Goal: Communication & Community: Answer question/provide support

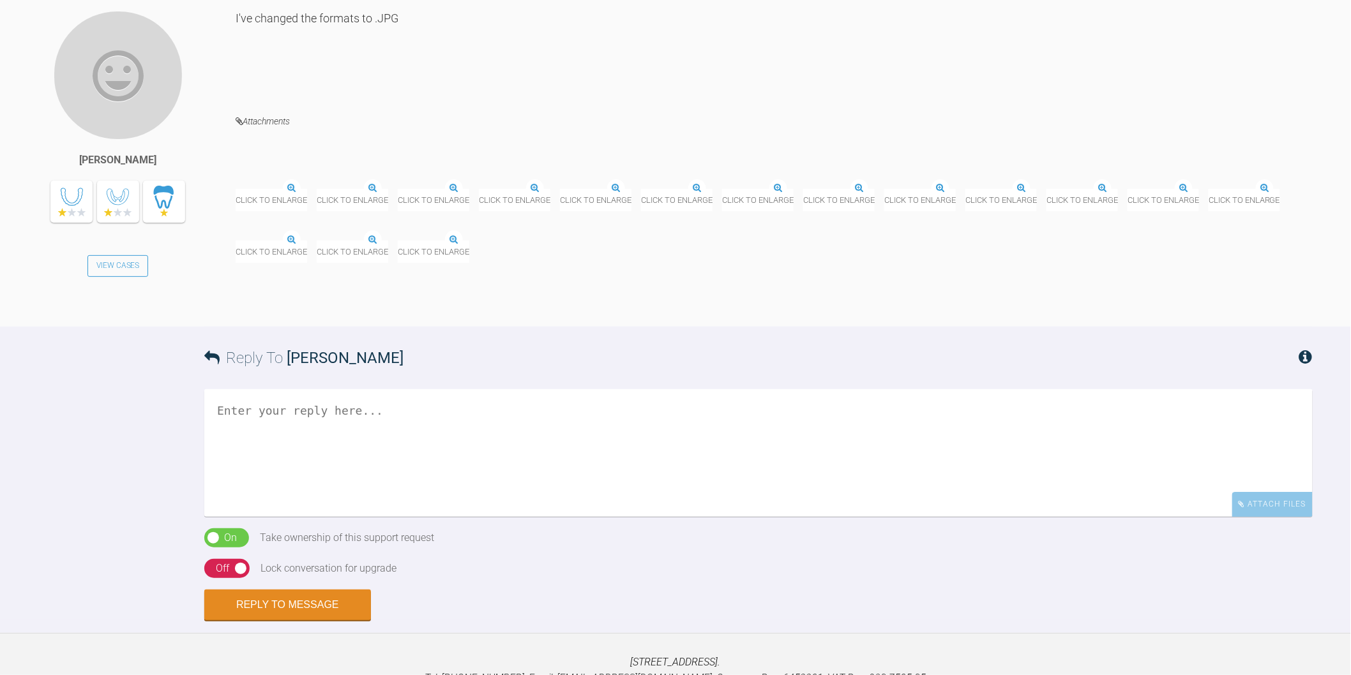
scroll to position [1785, 0]
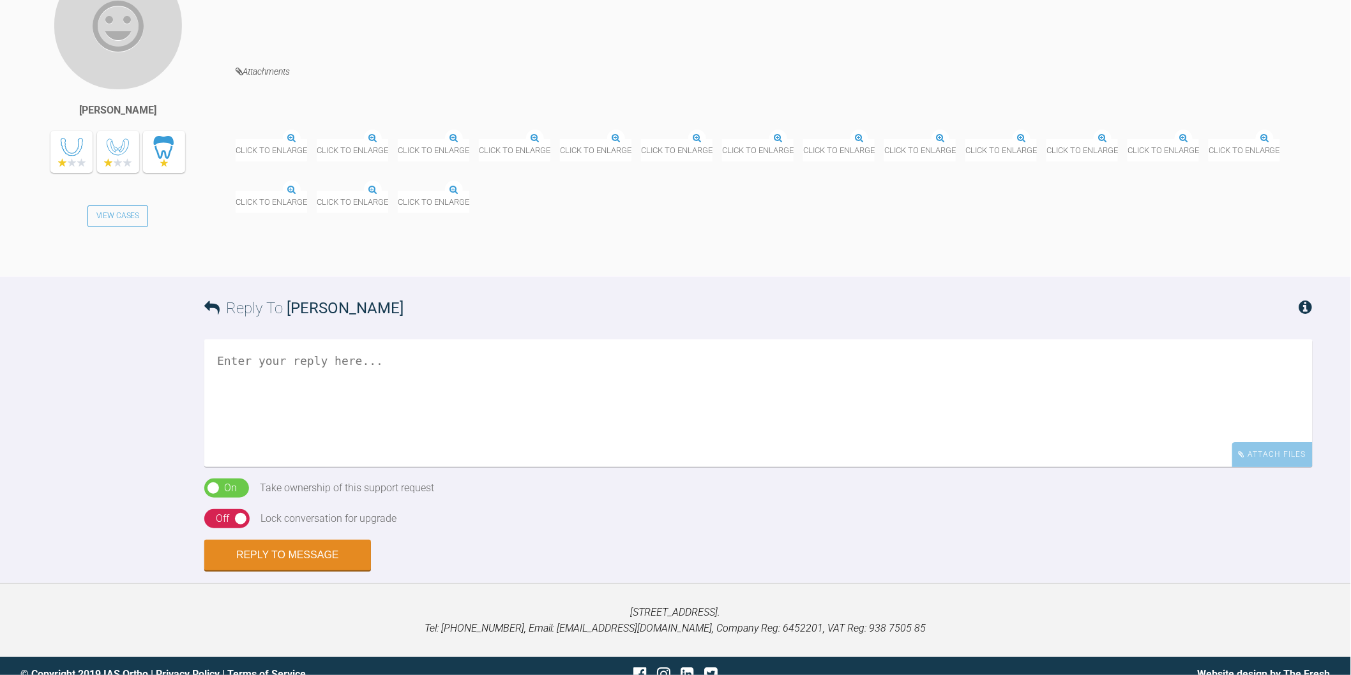
click at [627, 226] on div "Click to enlarge Click to enlarge Click to enlarge Click to enlarge Click to en…" at bounding box center [774, 174] width 1077 height 103
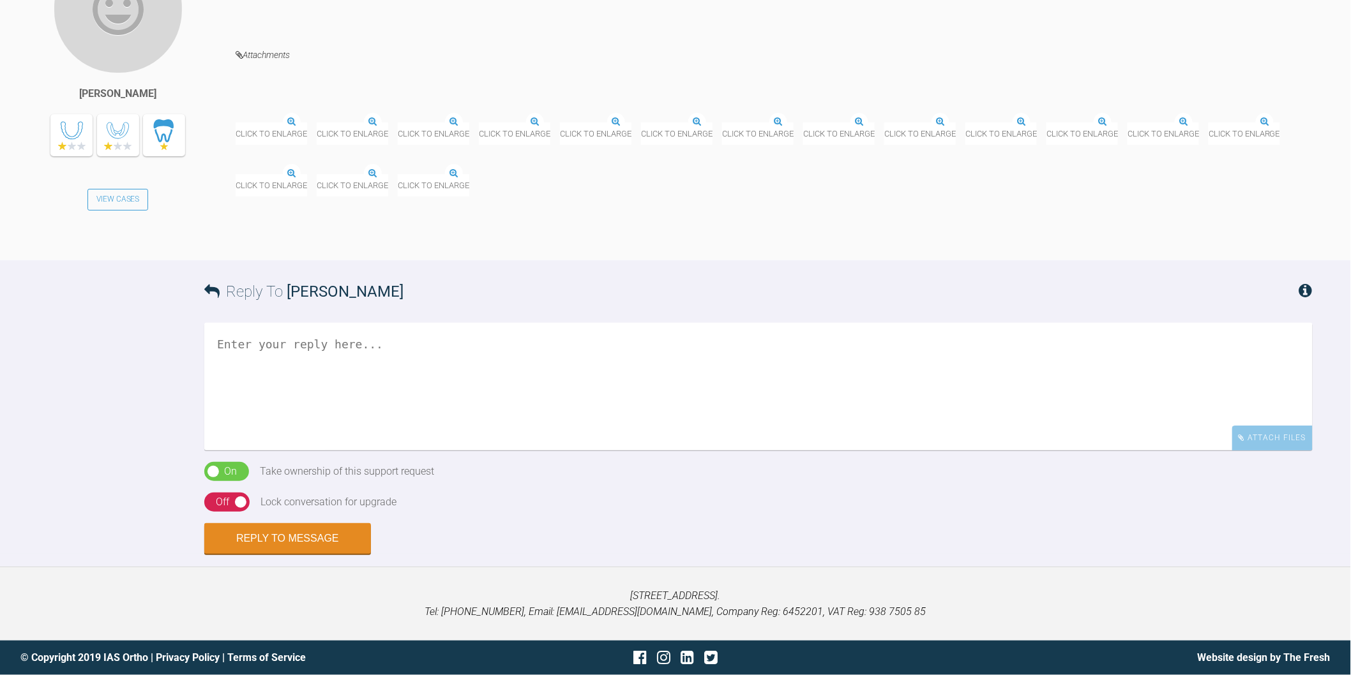
scroll to position [1998, 0]
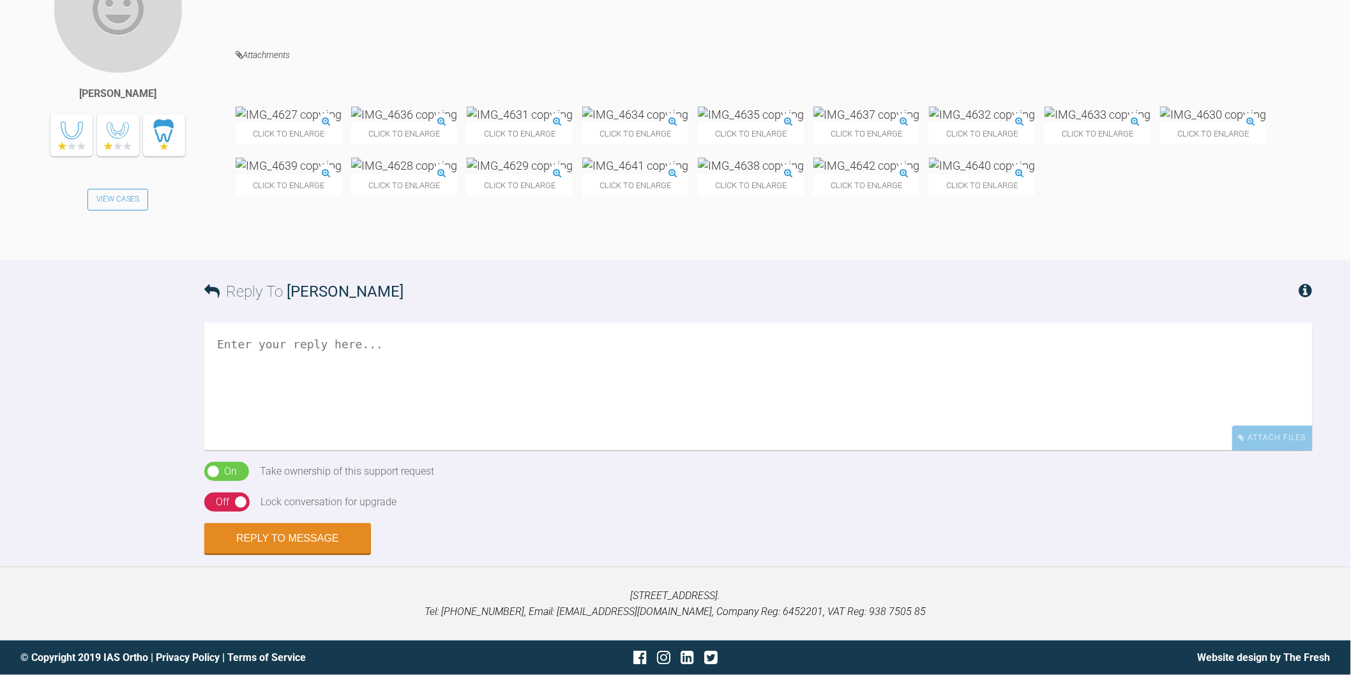
click at [610, 449] on textarea at bounding box center [758, 387] width 1108 height 128
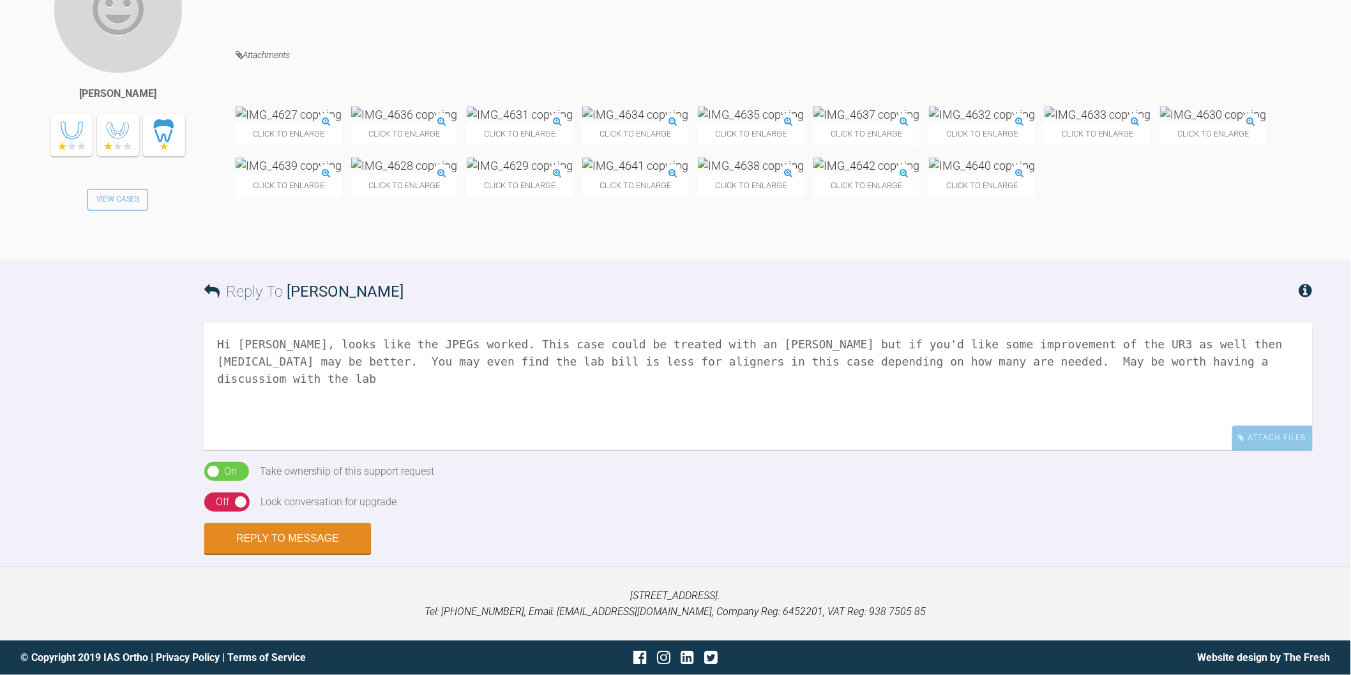
click at [1047, 451] on textarea "Hi [PERSON_NAME], looks like the JPEGs worked. This case could be treated with …" at bounding box center [758, 387] width 1108 height 128
click at [1154, 451] on textarea "Hi [PERSON_NAME], looks like the JPEGs worked. This case could be treated with …" at bounding box center [758, 387] width 1108 height 128
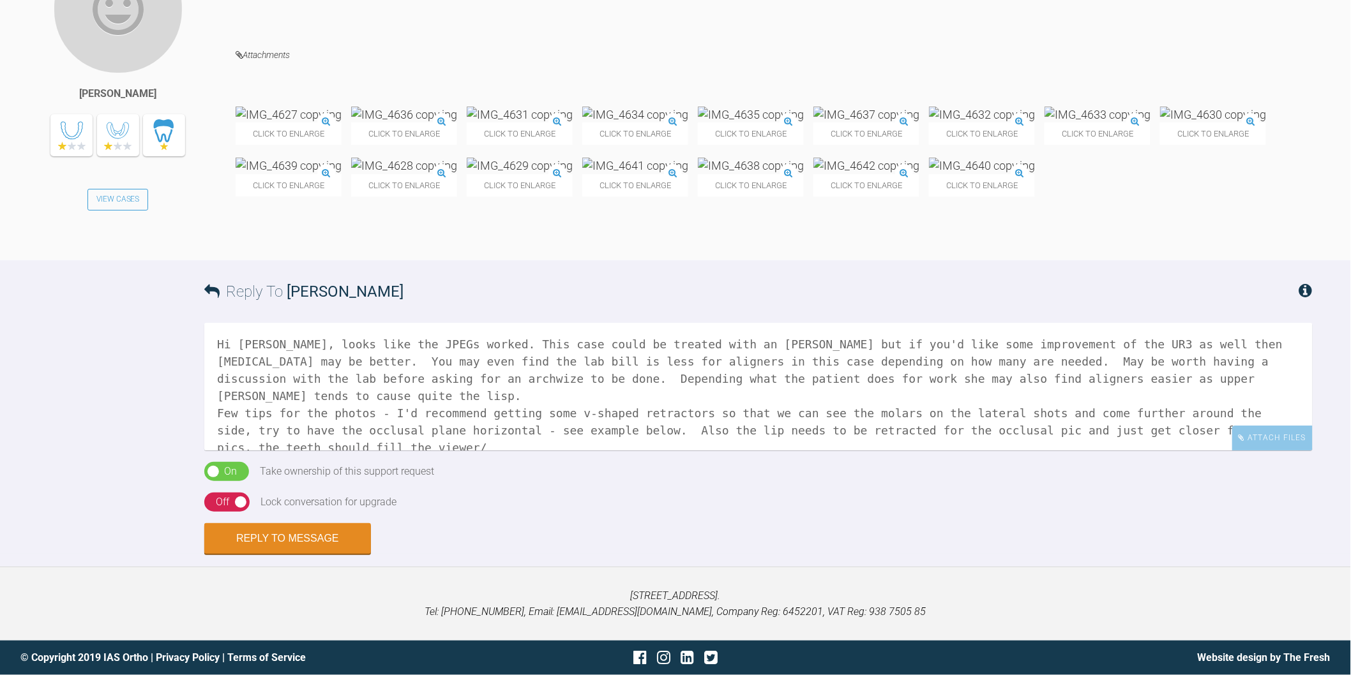
scroll to position [2020, 0]
click at [1278, 431] on div "Attach Files" at bounding box center [1272, 438] width 80 height 25
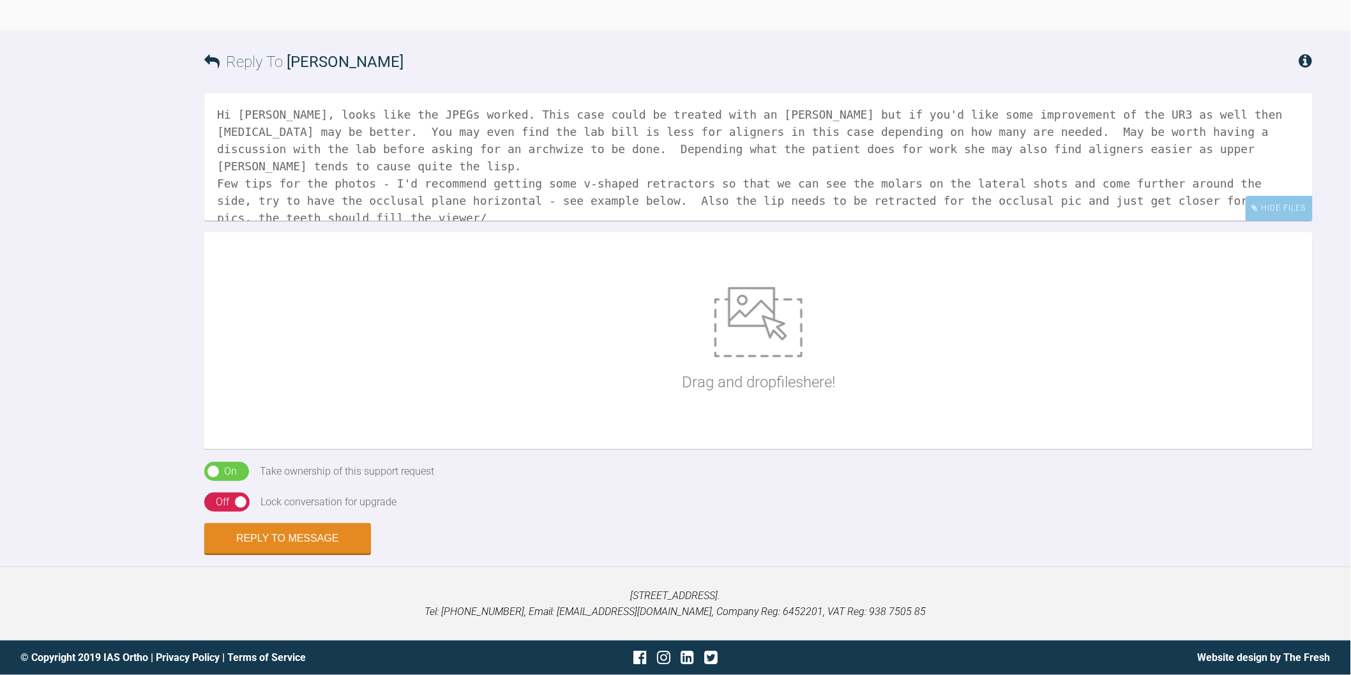
scroll to position [2232, 0]
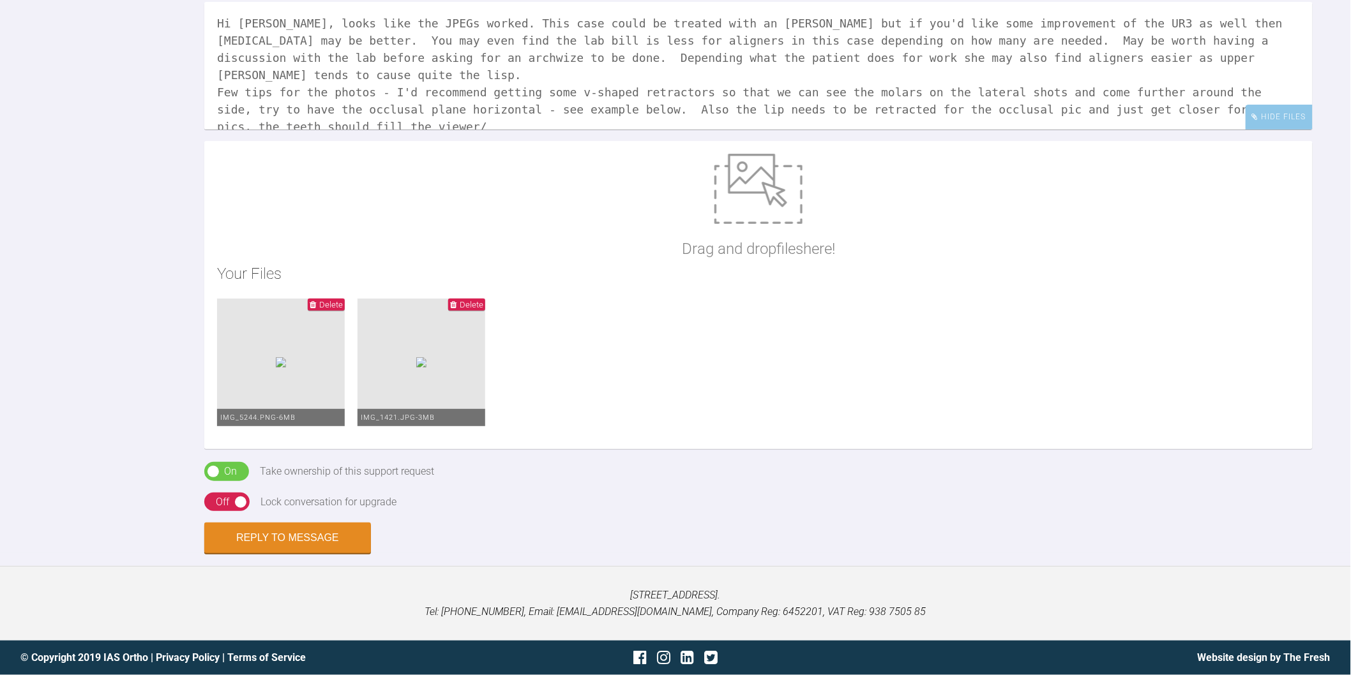
click at [315, 130] on textarea "Hi [PERSON_NAME], looks like the JPEGs worked. This case could be treated with …" at bounding box center [758, 66] width 1108 height 128
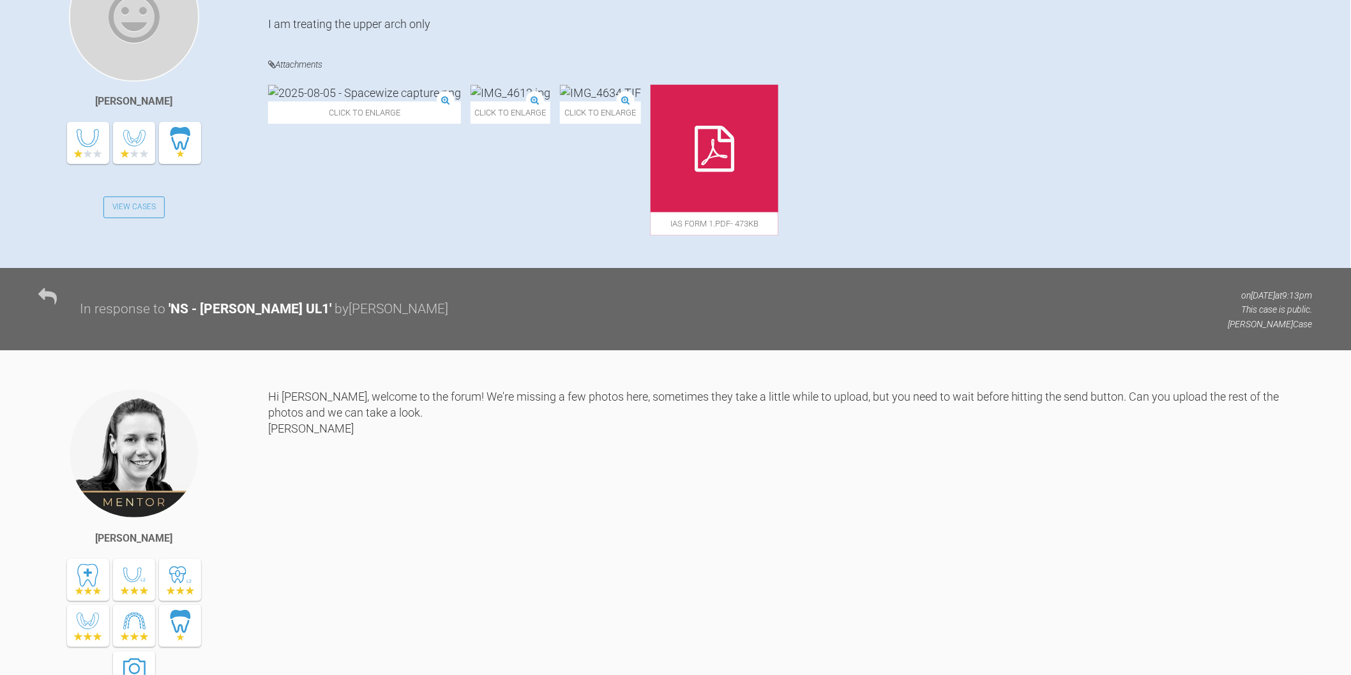
scroll to position [388, 0]
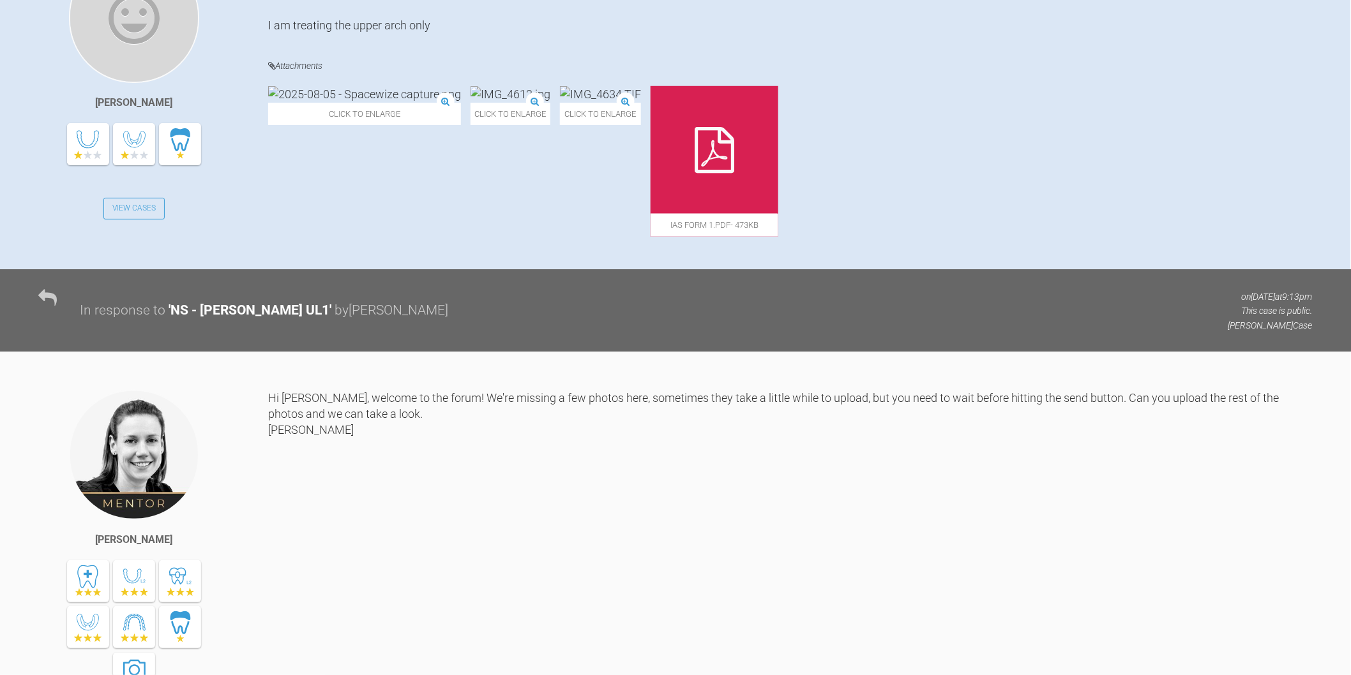
click at [696, 130] on icon at bounding box center [714, 150] width 40 height 46
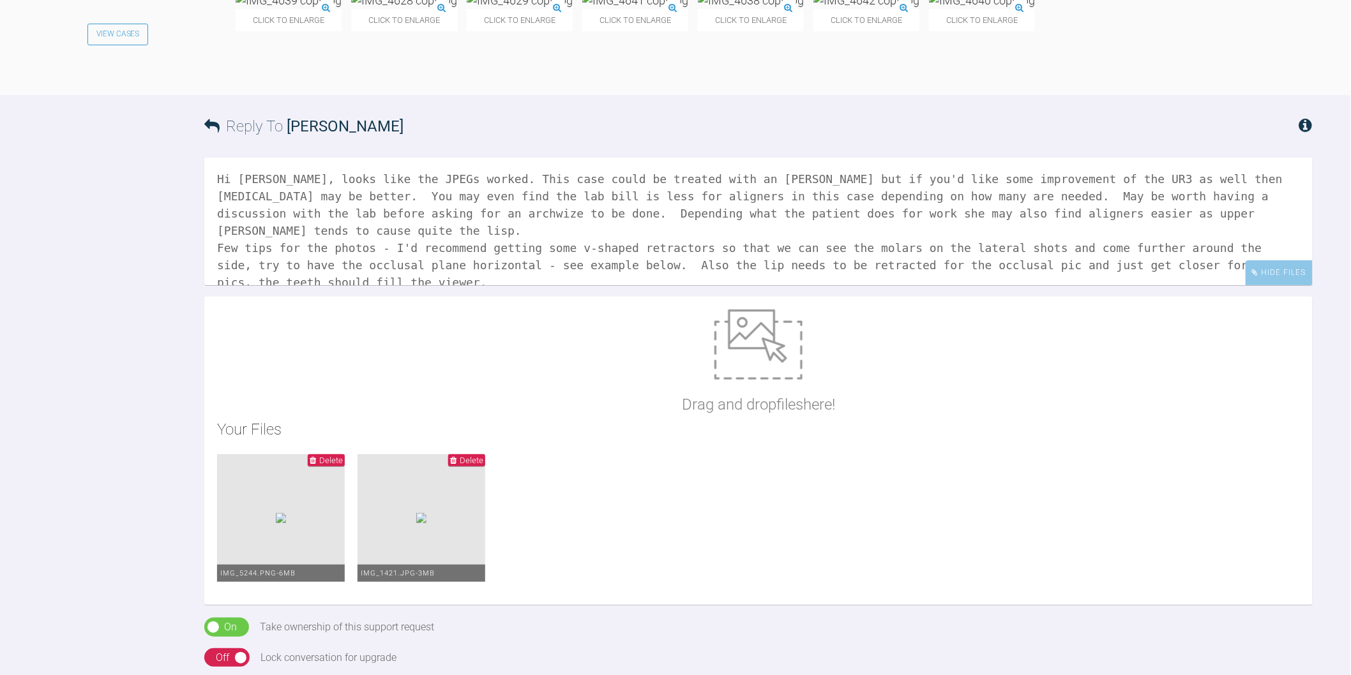
scroll to position [2020, 0]
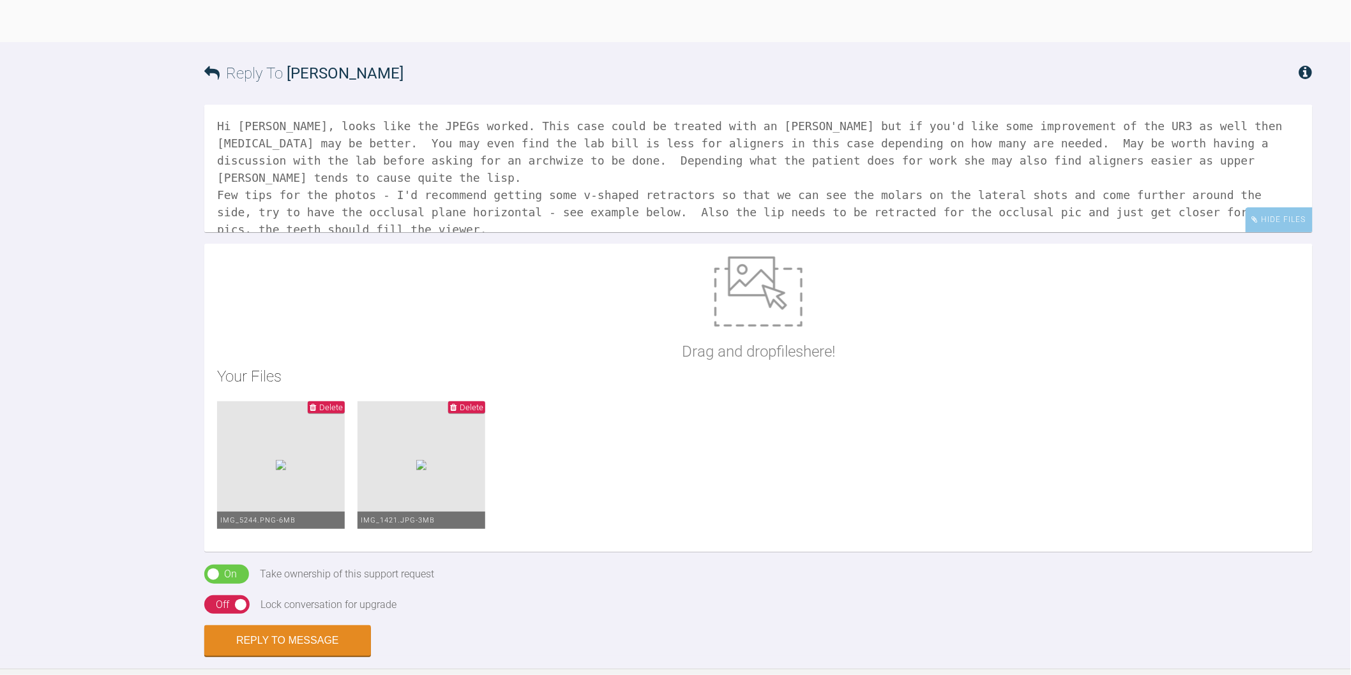
click at [581, 232] on textarea "Hi [PERSON_NAME], looks like the JPEGs worked. This case could be treated with …" at bounding box center [758, 169] width 1108 height 128
click at [1299, 232] on textarea "Hi [PERSON_NAME], looks like the JPEGs worked. This case could be treated with …" at bounding box center [758, 169] width 1108 height 128
click at [954, 232] on textarea "Hi [PERSON_NAME], looks like the JPEGs worked. This case could be treated with …" at bounding box center [758, 169] width 1108 height 128
click at [1062, 232] on textarea "Hi [PERSON_NAME], looks like the JPEGs worked. This case could be treated with …" at bounding box center [758, 169] width 1108 height 128
click at [1063, 232] on textarea "Hi [PERSON_NAME], looks like the JPEGs worked. This case could be treated with …" at bounding box center [758, 169] width 1108 height 128
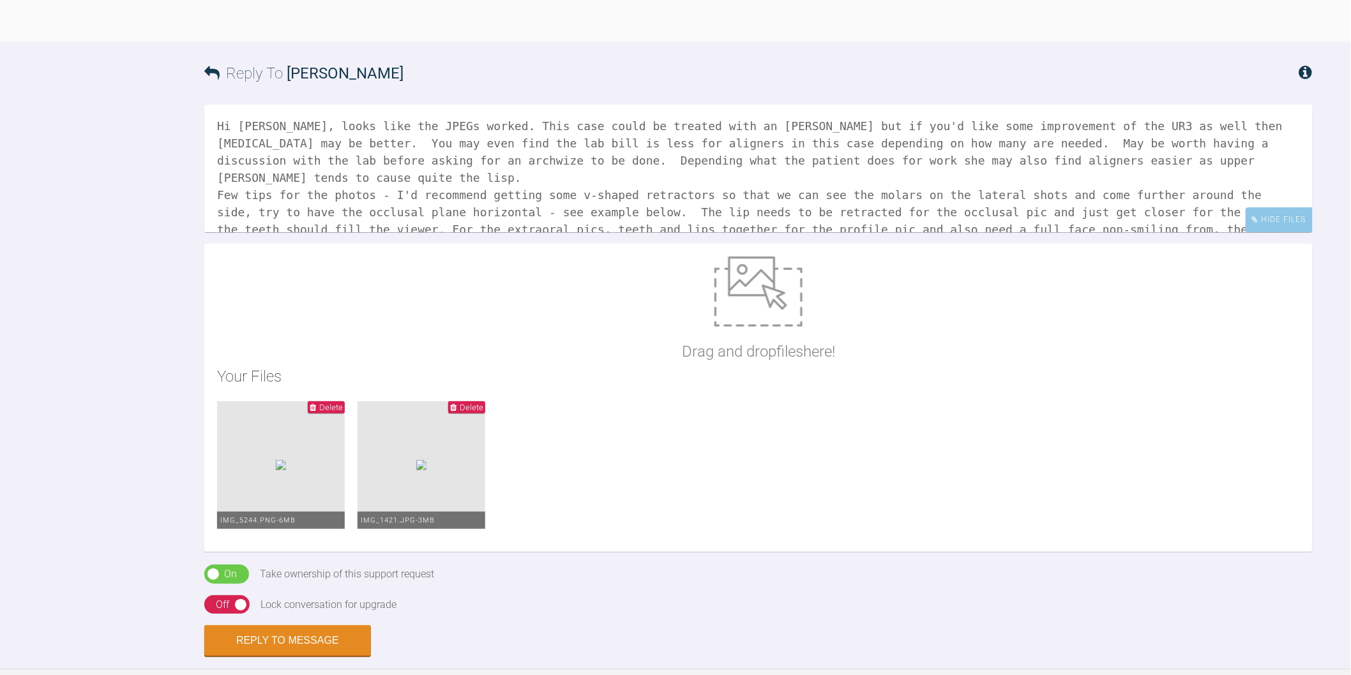
click at [1113, 232] on textarea "Hi [PERSON_NAME], looks like the JPEGs worked. This case could be treated with …" at bounding box center [758, 169] width 1108 height 128
click at [734, 232] on textarea "Hi [PERSON_NAME], looks like the JPEGs worked. This case could be treated with …" at bounding box center [758, 169] width 1108 height 128
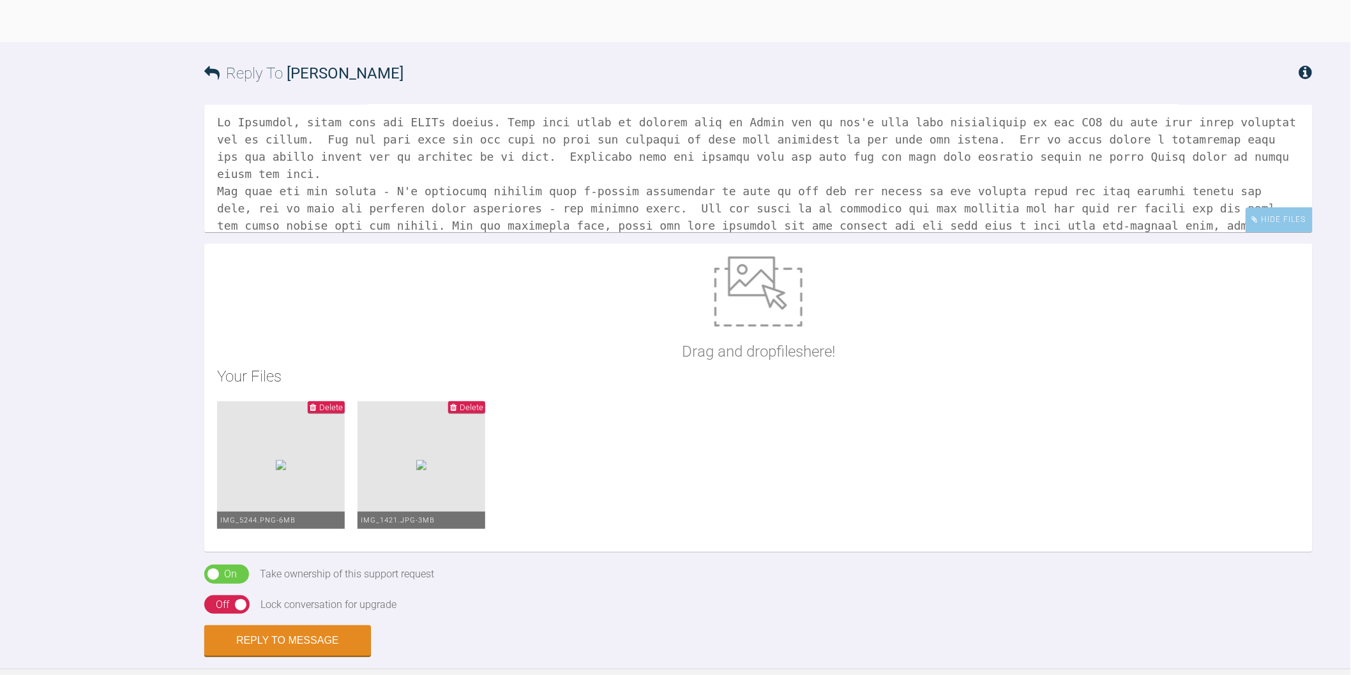
type textarea "Hi [PERSON_NAME], looks like the JPEGs worked. This case could be treated with …"
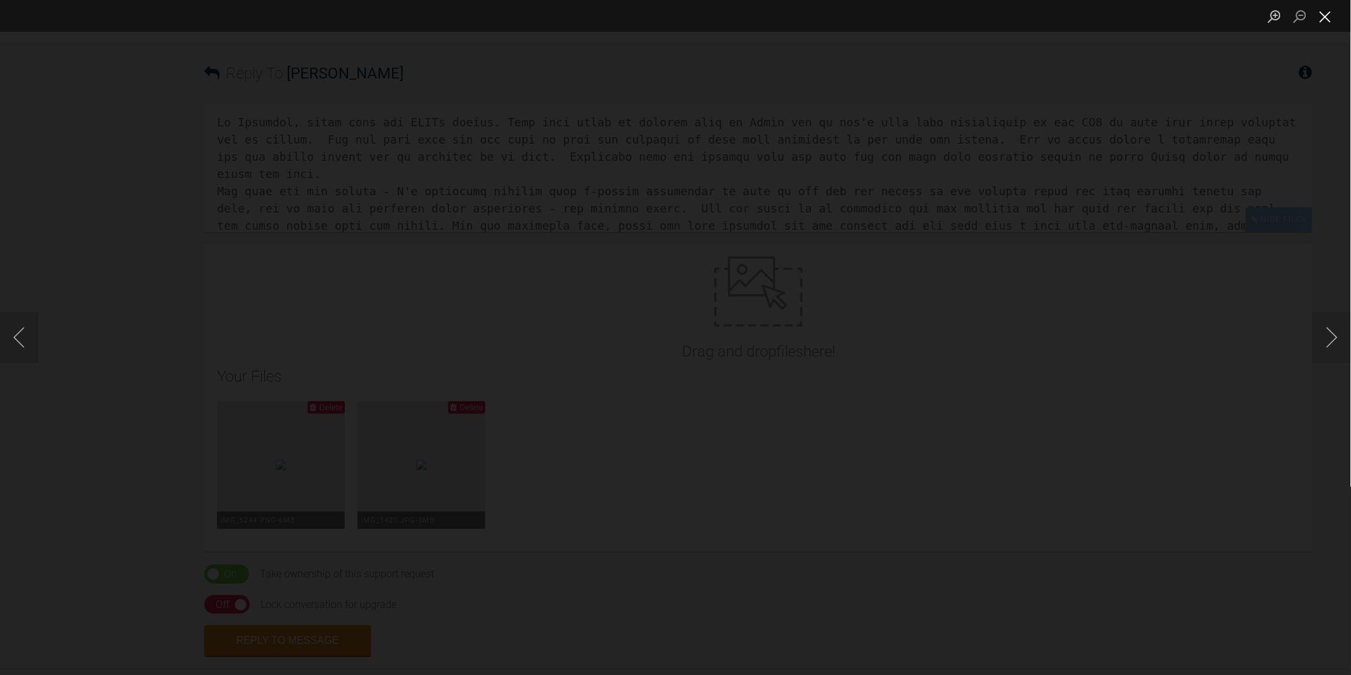
click at [1326, 11] on button "Close lightbox" at bounding box center [1325, 16] width 26 height 22
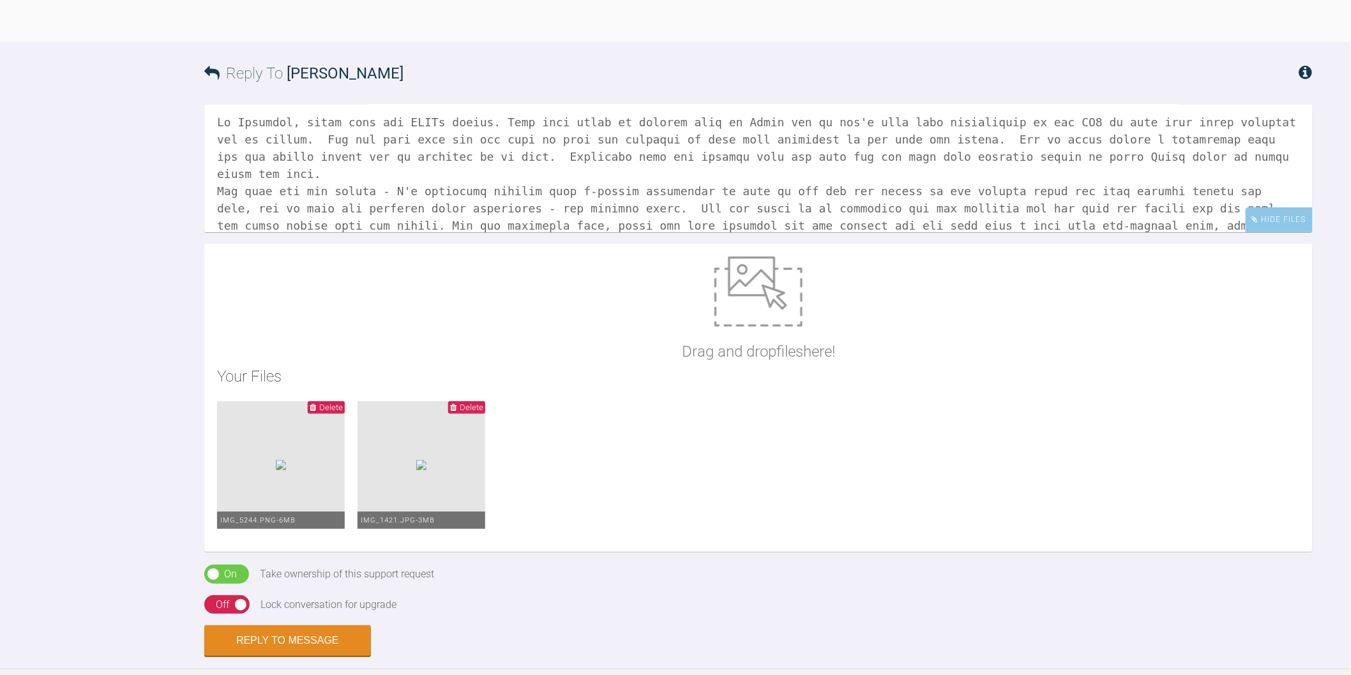
scroll to position [0, 0]
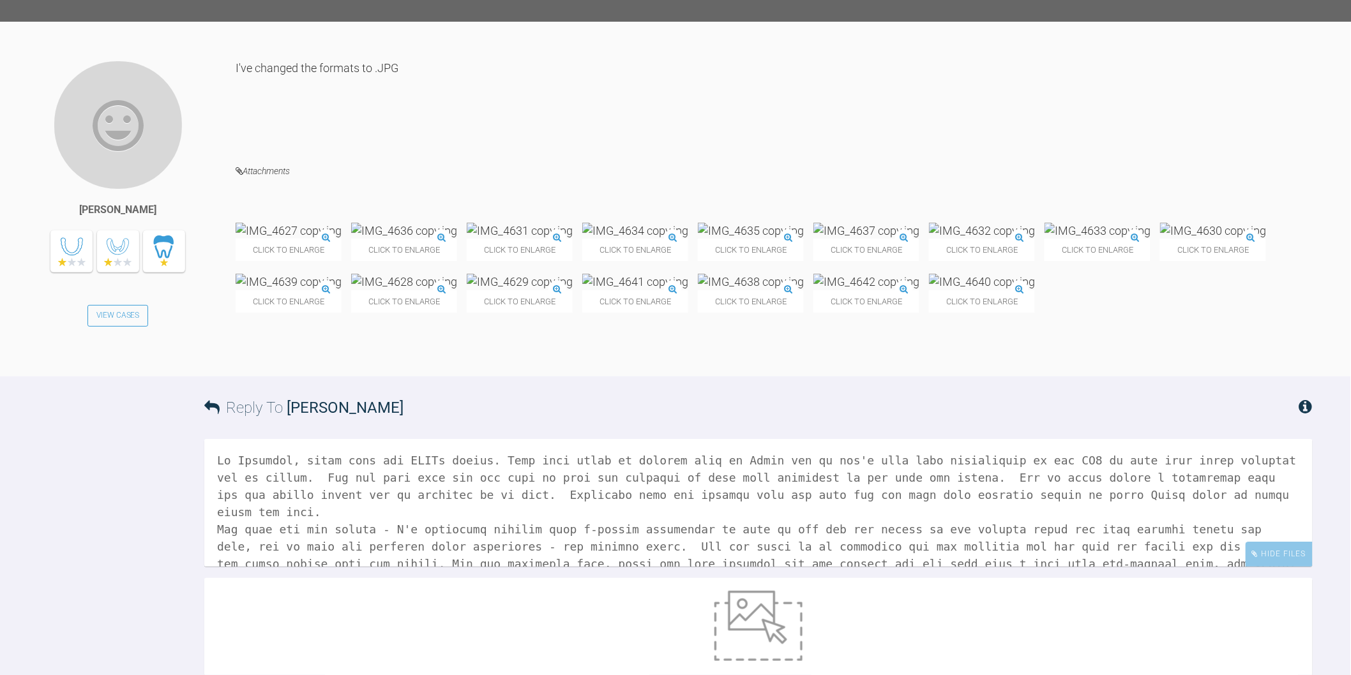
scroll to position [2090, 0]
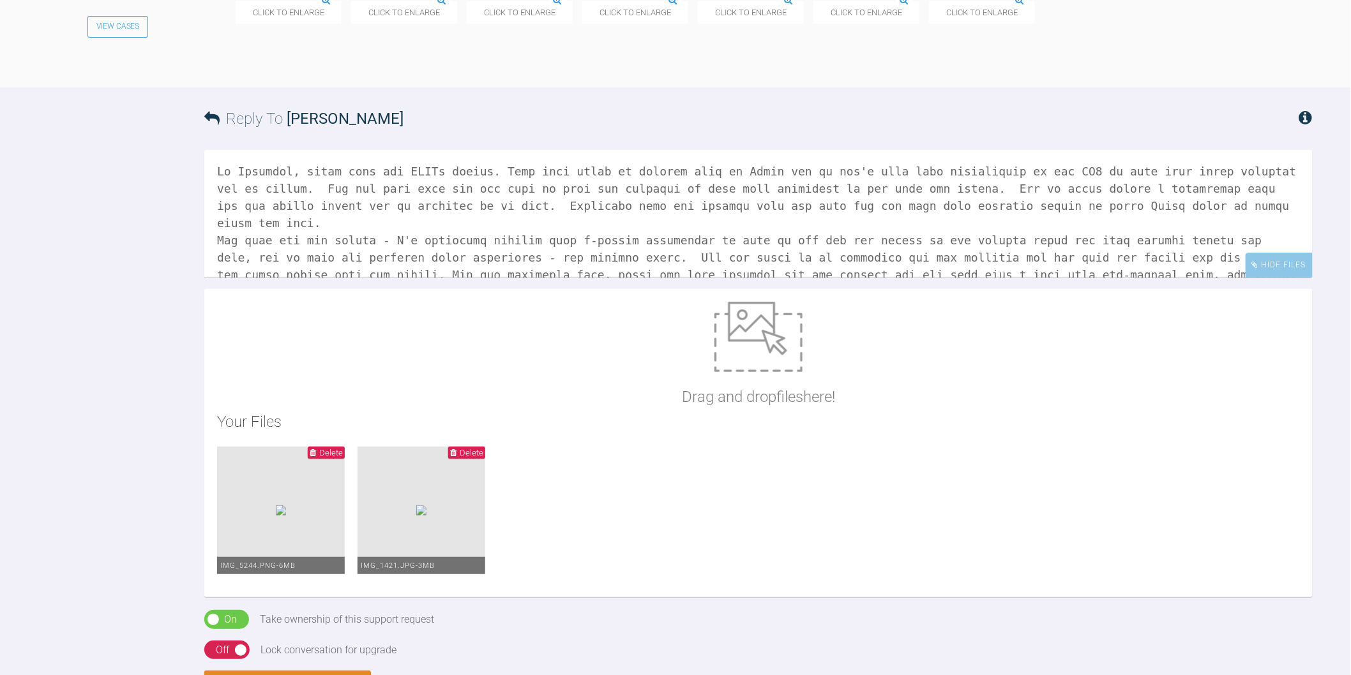
scroll to position [2161, 0]
